Goal: Understand process/instructions

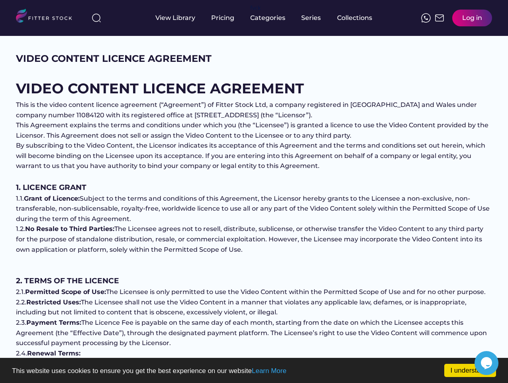
click at [254, 209] on span "Subject to the terms and conditions of this Agreement, the Licensor hereby gran…" at bounding box center [253, 208] width 475 height 28
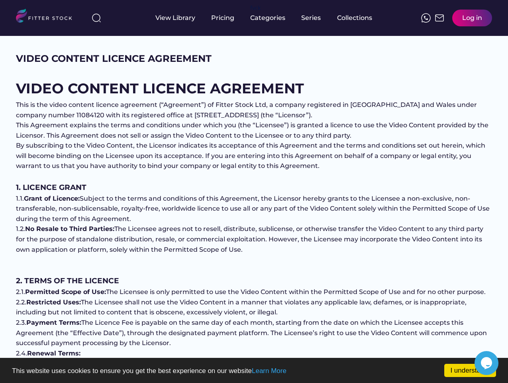
click at [114, 59] on div "VIDEO CONTENT LICENCE AGREEMENT" at bounding box center [114, 59] width 196 height 14
click at [254, 230] on span "The Licensee agrees not to resell, distribute, sublicense, or otherwise transfe…" at bounding box center [250, 239] width 469 height 28
click at [254, 18] on div "Categories" at bounding box center [267, 18] width 35 height 9
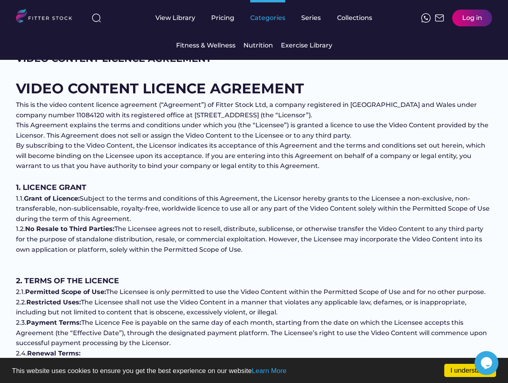
click at [254, 18] on div "Categories" at bounding box center [267, 18] width 35 height 9
